Goal: Find specific page/section: Find specific page/section

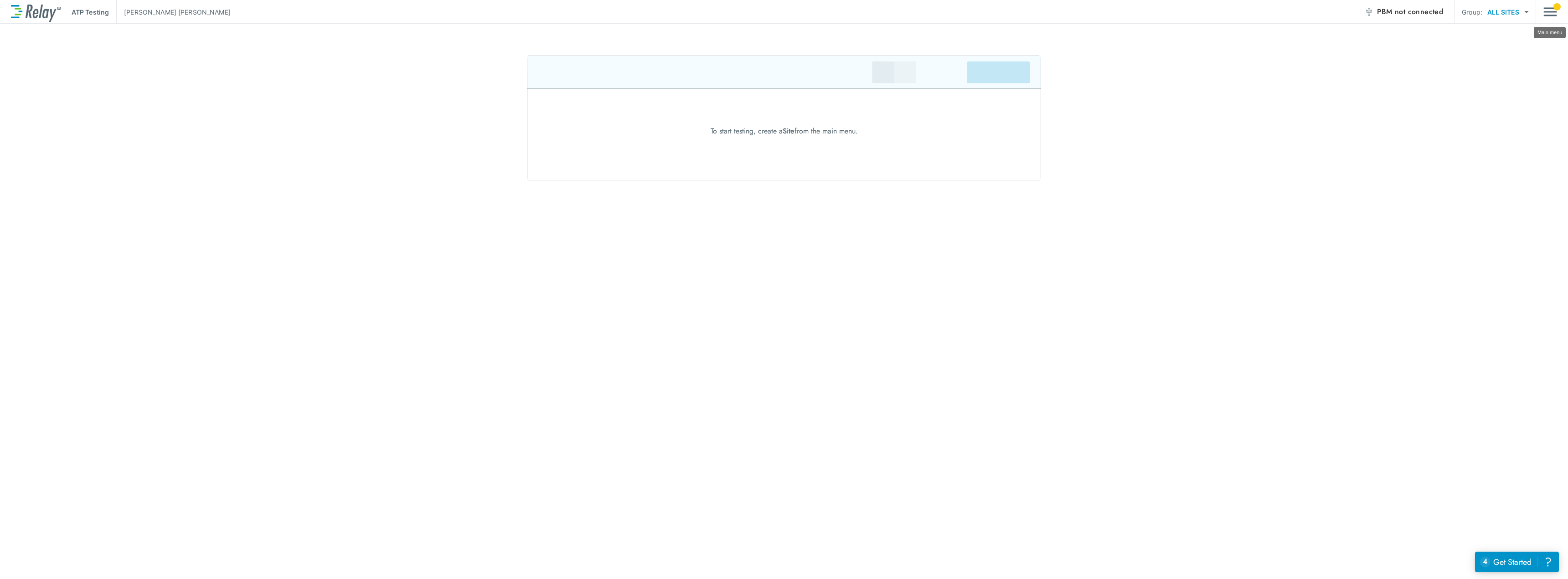
click at [1553, 9] on img "Main menu" at bounding box center [1550, 12] width 13 height 17
click at [1518, 49] on p "ATP Testing" at bounding box center [1520, 47] width 44 height 11
click at [1516, 49] on p "ATP Testing" at bounding box center [1520, 47] width 44 height 11
click at [1505, 106] on p "Manage Sites" at bounding box center [1516, 103] width 43 height 10
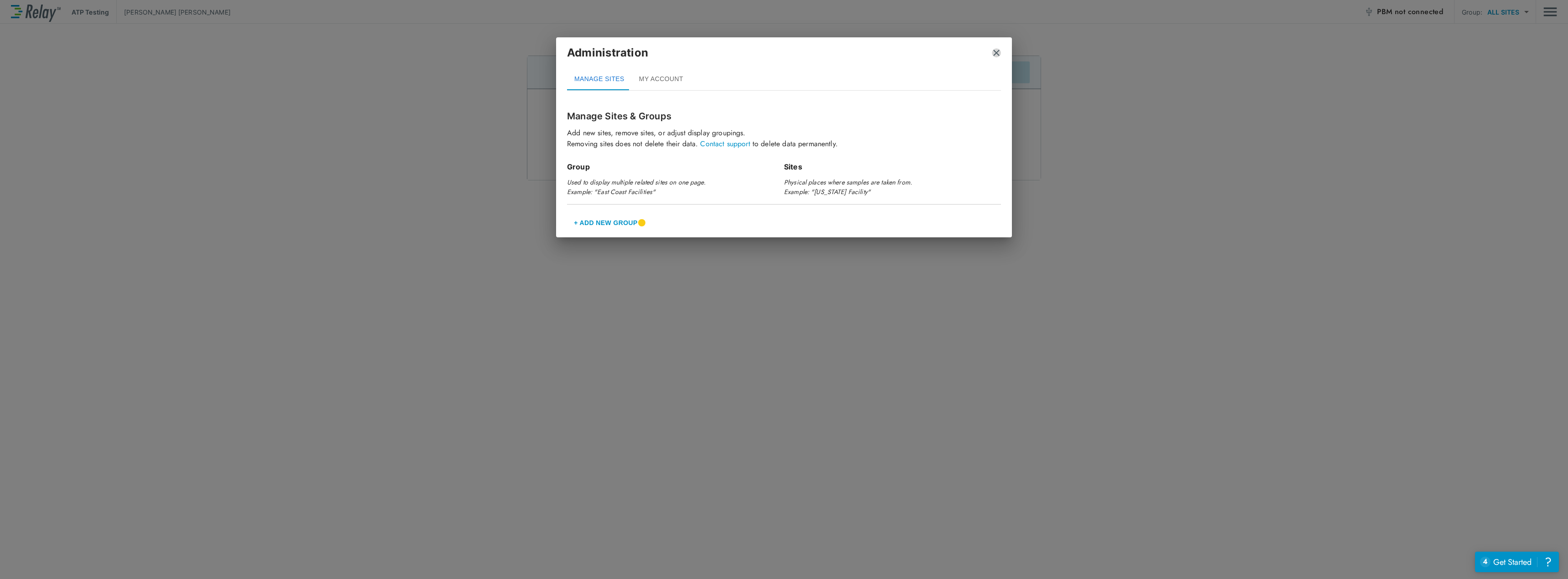
click at [999, 50] on img "close" at bounding box center [996, 52] width 9 height 9
